Goal: Find specific page/section: Find specific page/section

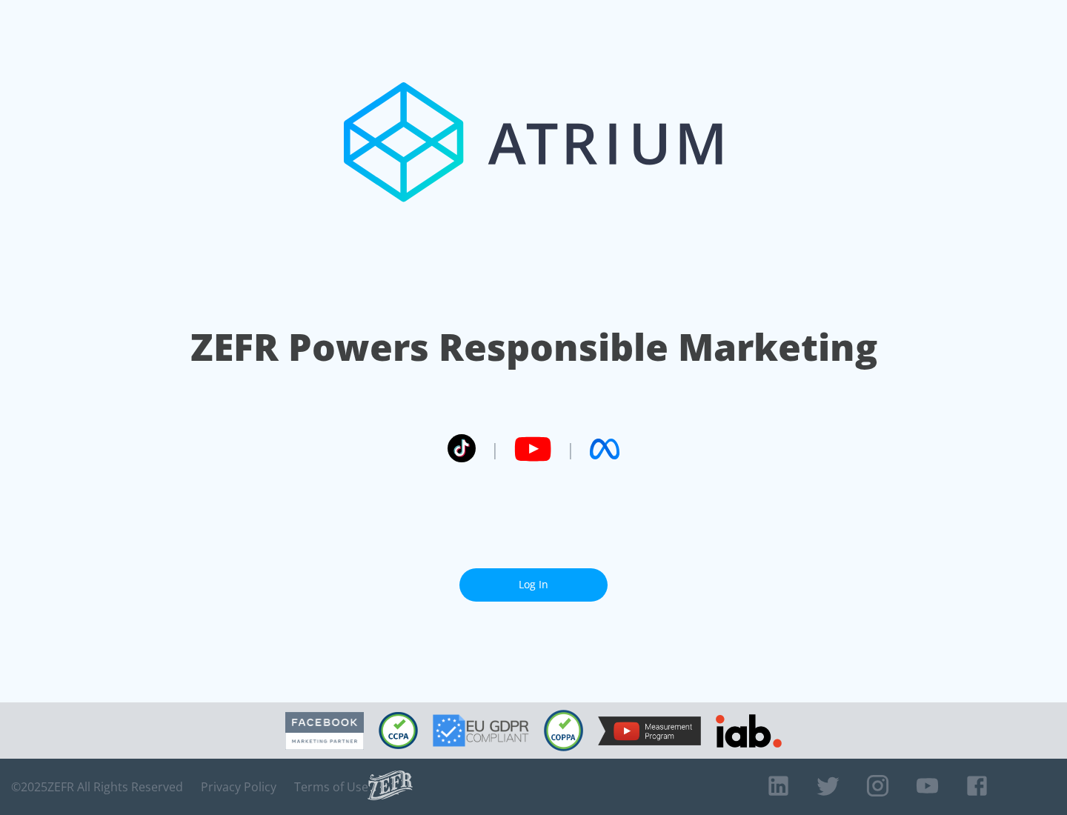
click at [533, 579] on link "Log In" at bounding box center [533, 584] width 148 height 33
